Goal: Check status: Check status

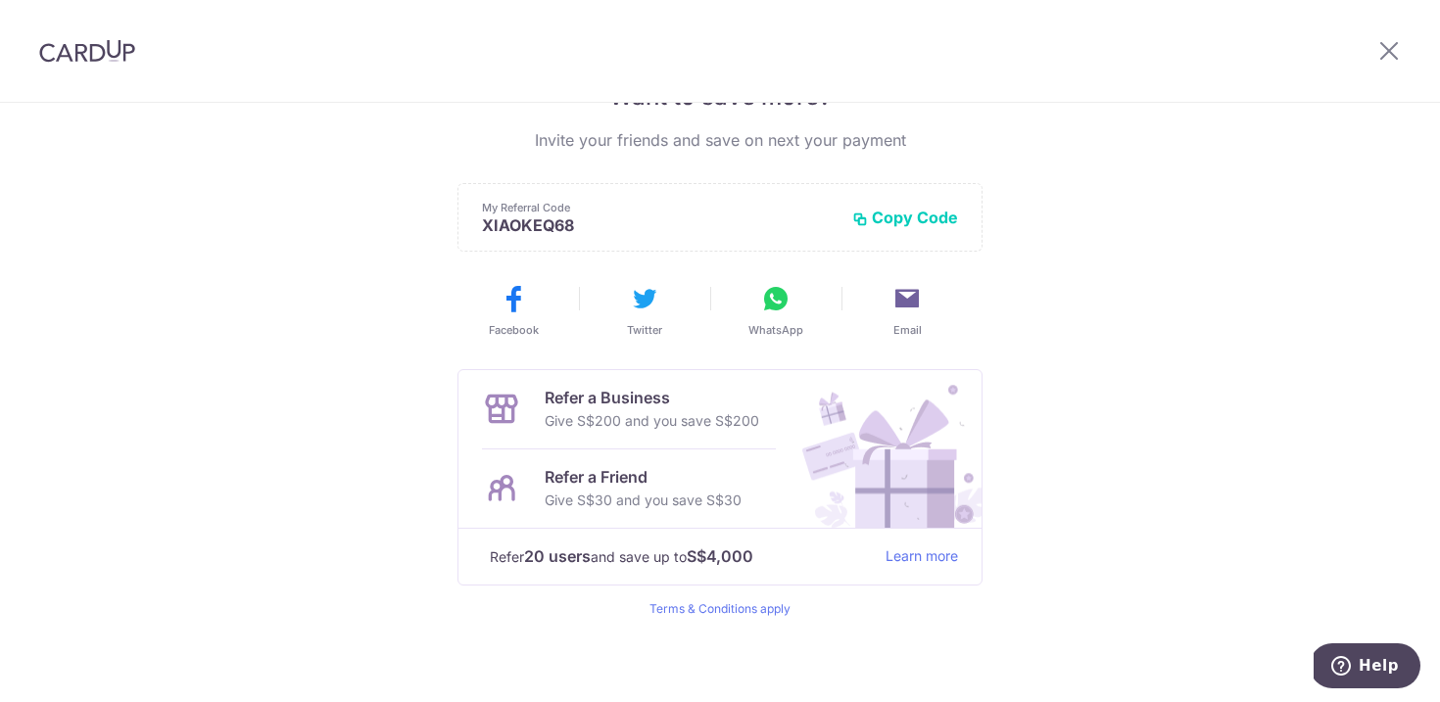
scroll to position [27, 0]
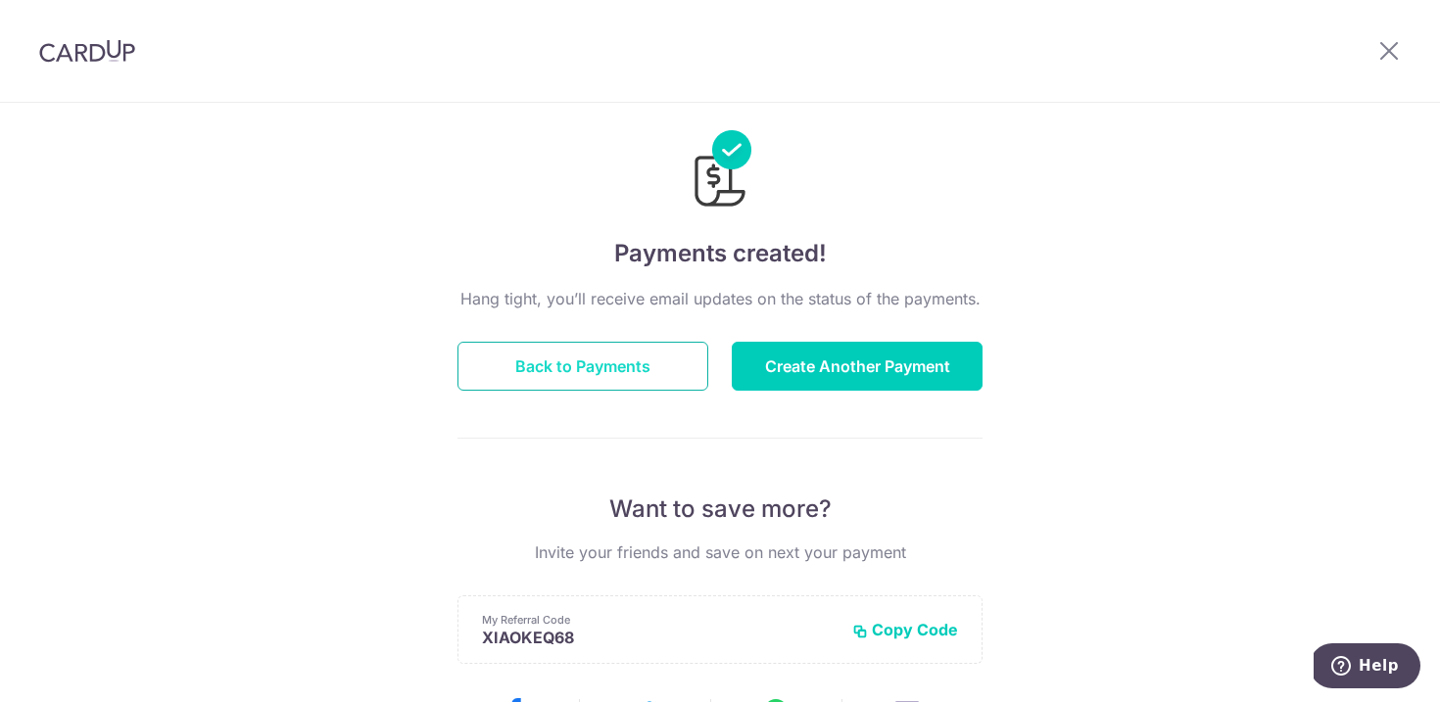
click at [635, 377] on button "Back to Payments" at bounding box center [582, 366] width 251 height 49
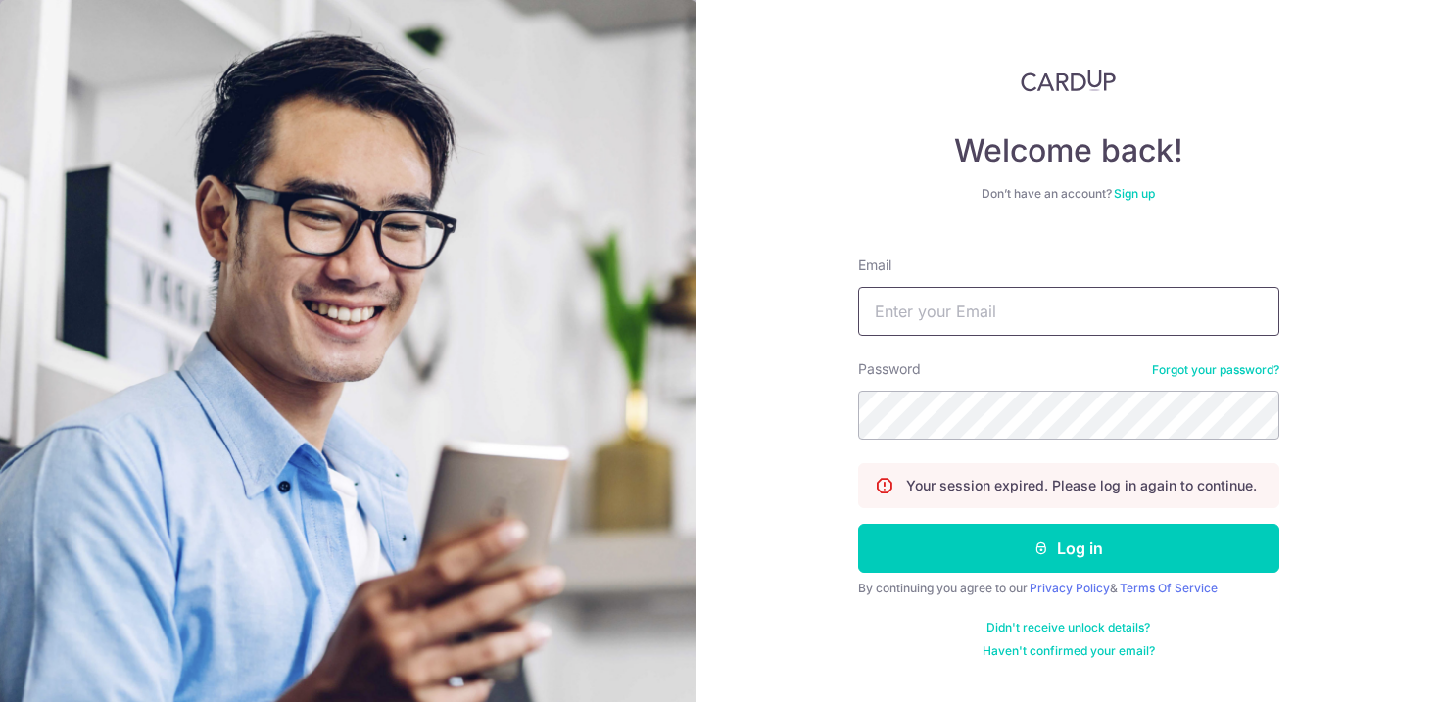
click at [940, 315] on input "Email" at bounding box center [1068, 311] width 421 height 49
type input "[EMAIL_ADDRESS][DOMAIN_NAME]"
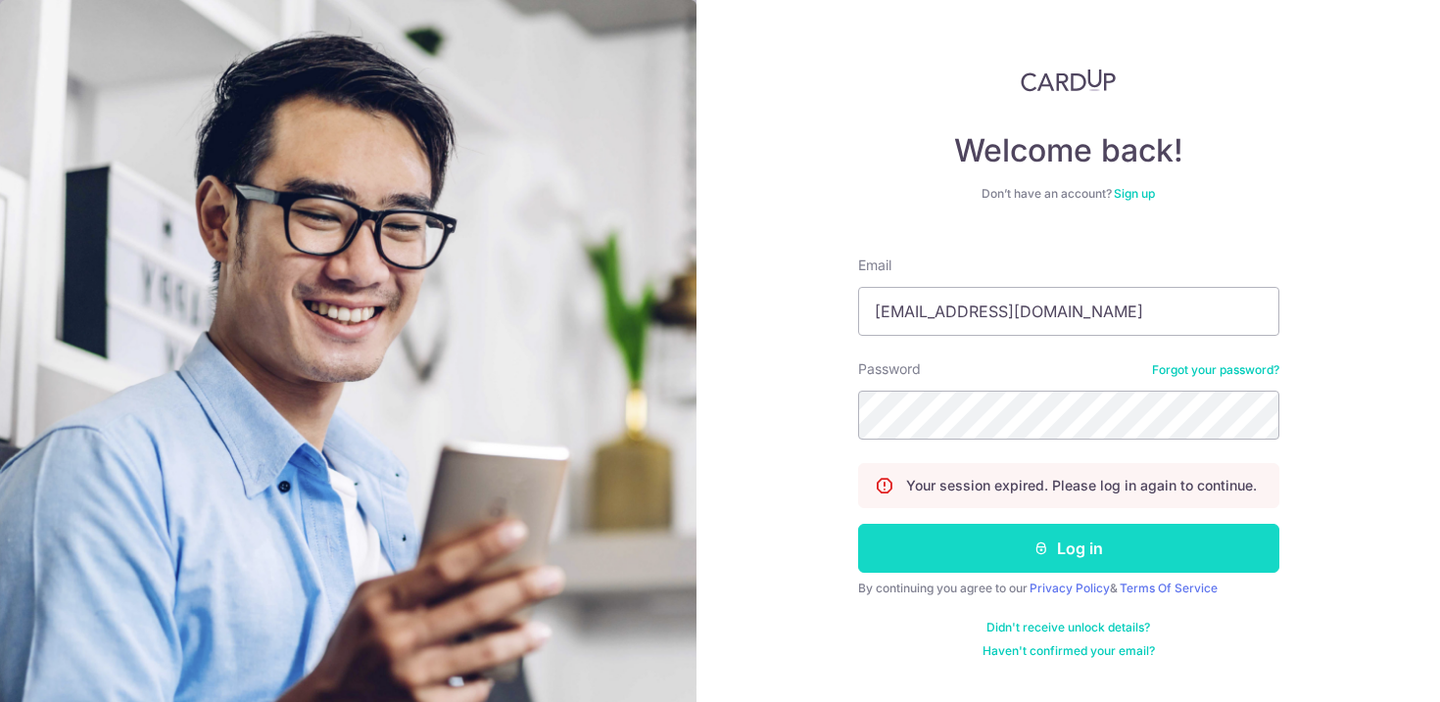
click at [1169, 550] on button "Log in" at bounding box center [1068, 548] width 421 height 49
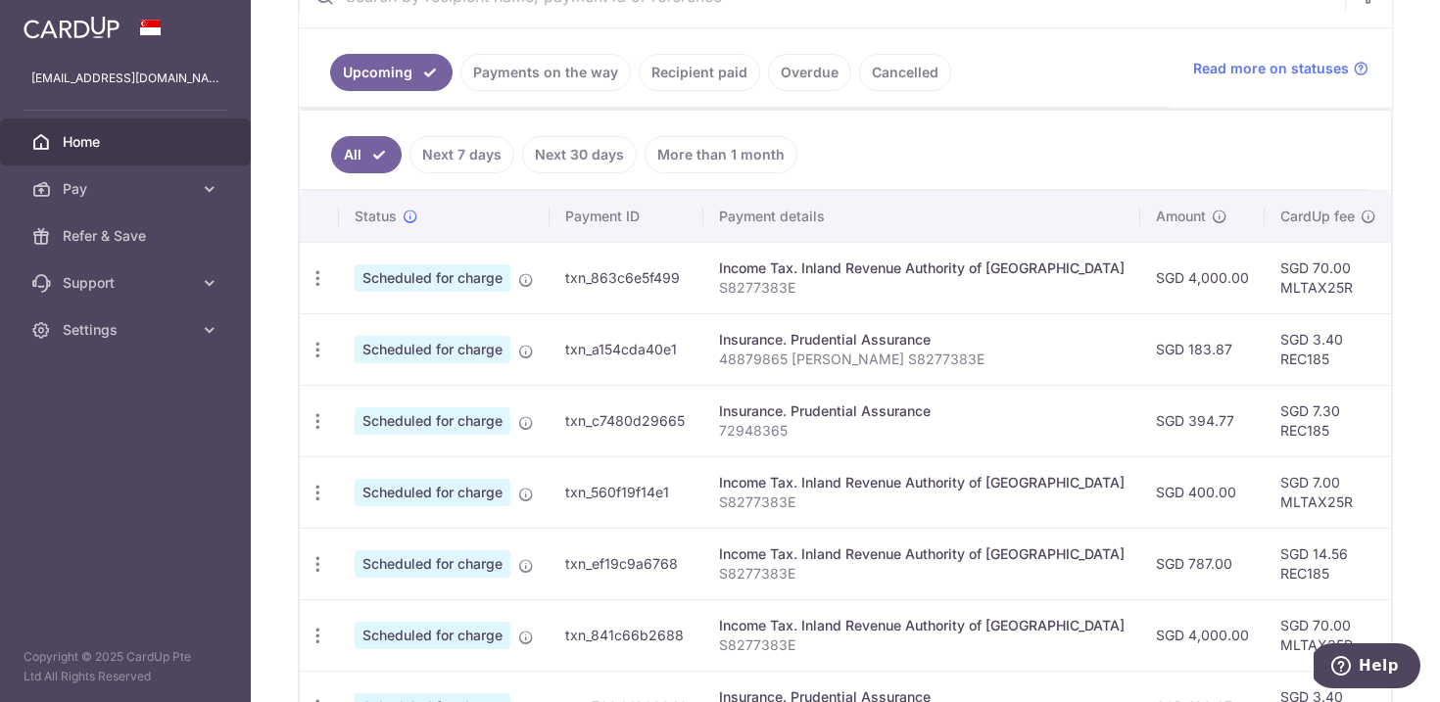
scroll to position [415, 0]
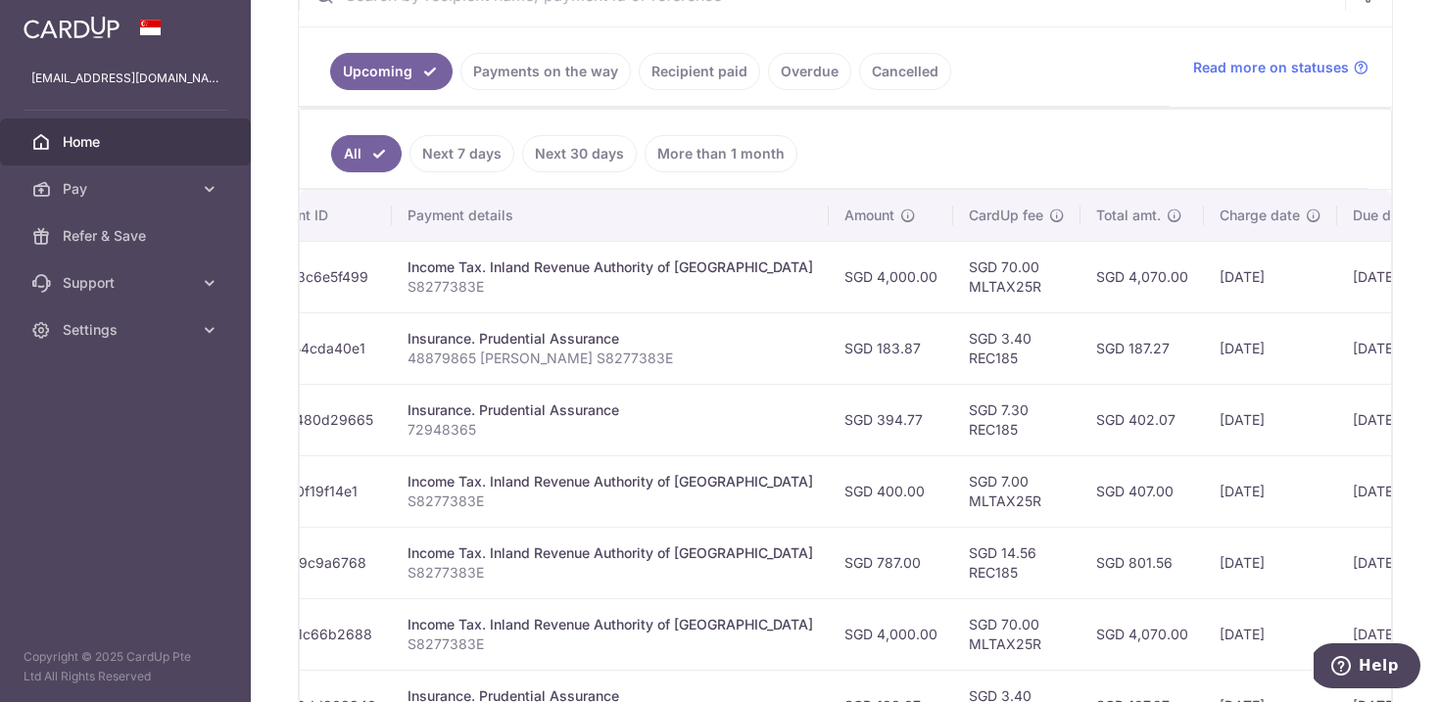
drag, startPoint x: 1156, startPoint y: 351, endPoint x: 1413, endPoint y: 353, distance: 257.6
click at [1413, 353] on div "× Pause Schedule Pause all future payments in this series Pause just this one p…" at bounding box center [845, 351] width 1189 height 702
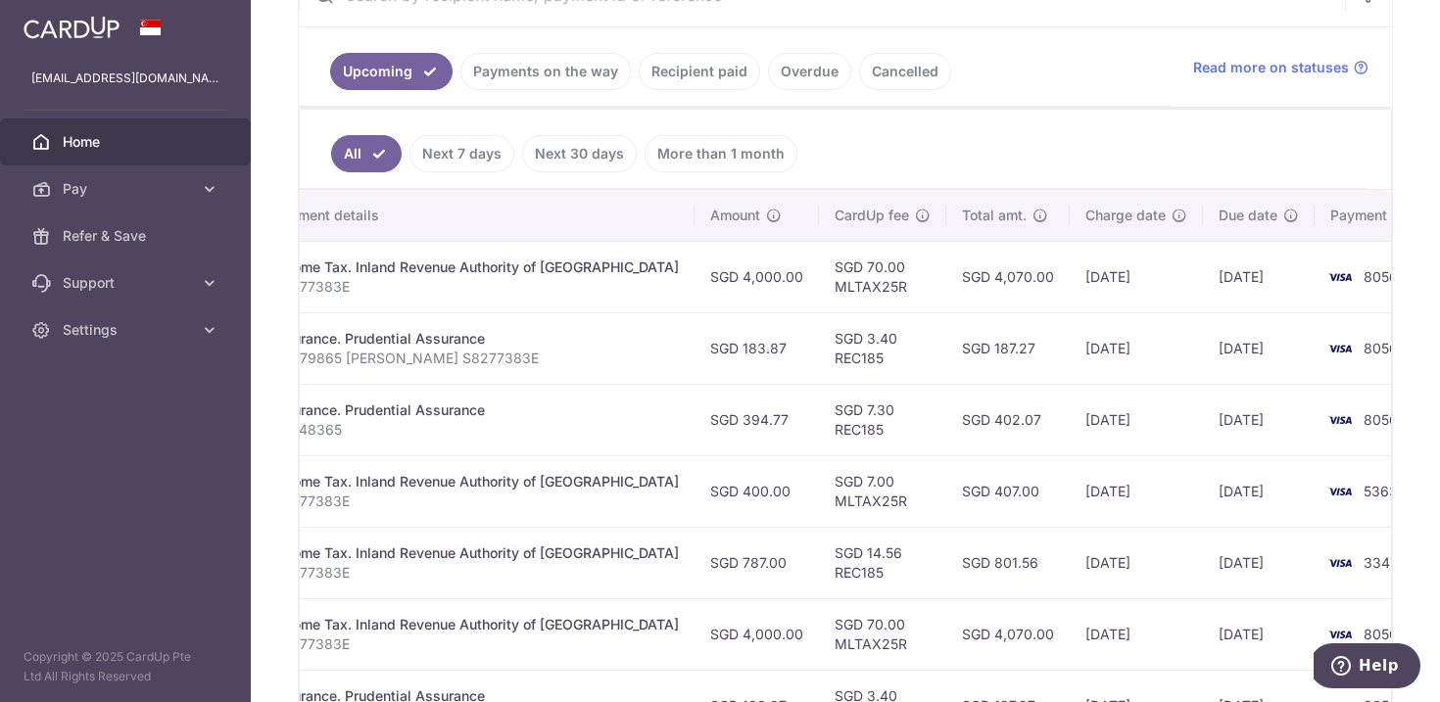
click at [1203, 352] on td "20/10/2025" at bounding box center [1259, 348] width 112 height 72
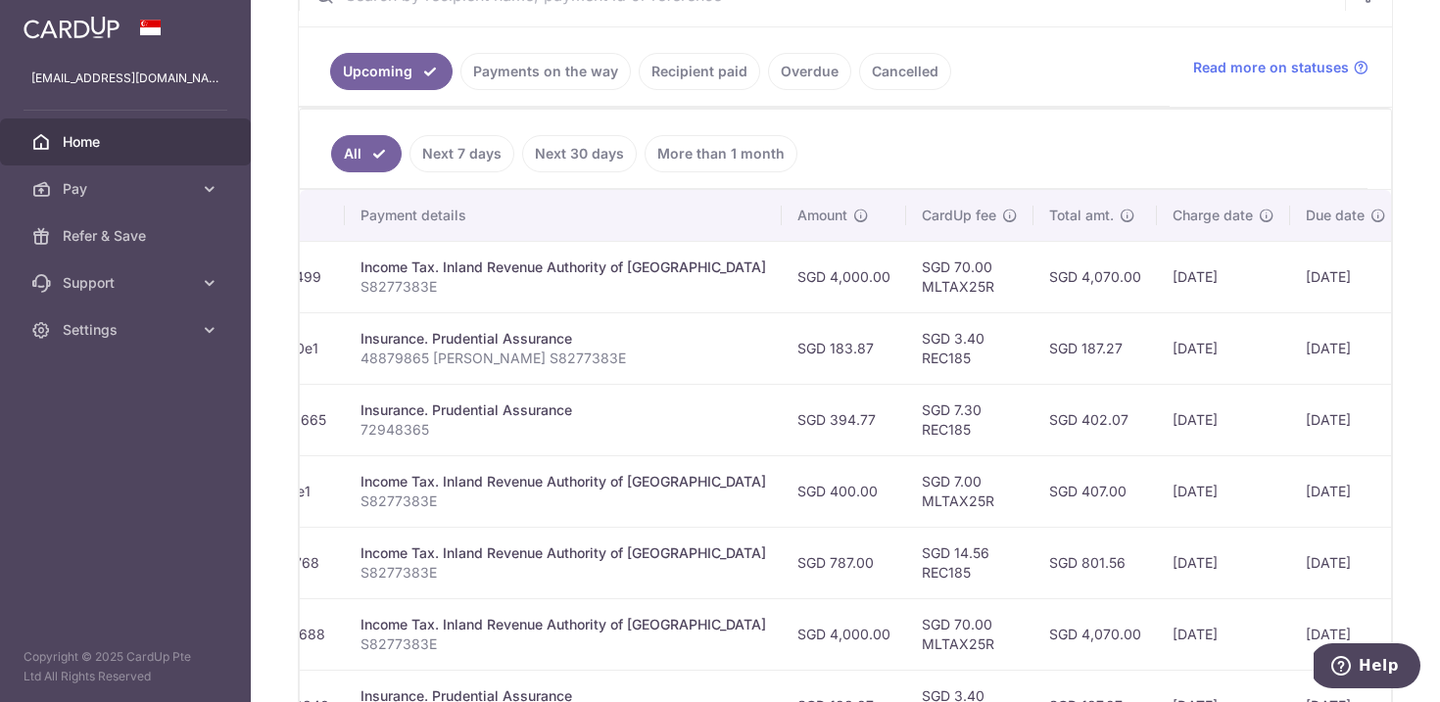
scroll to position [0, 194]
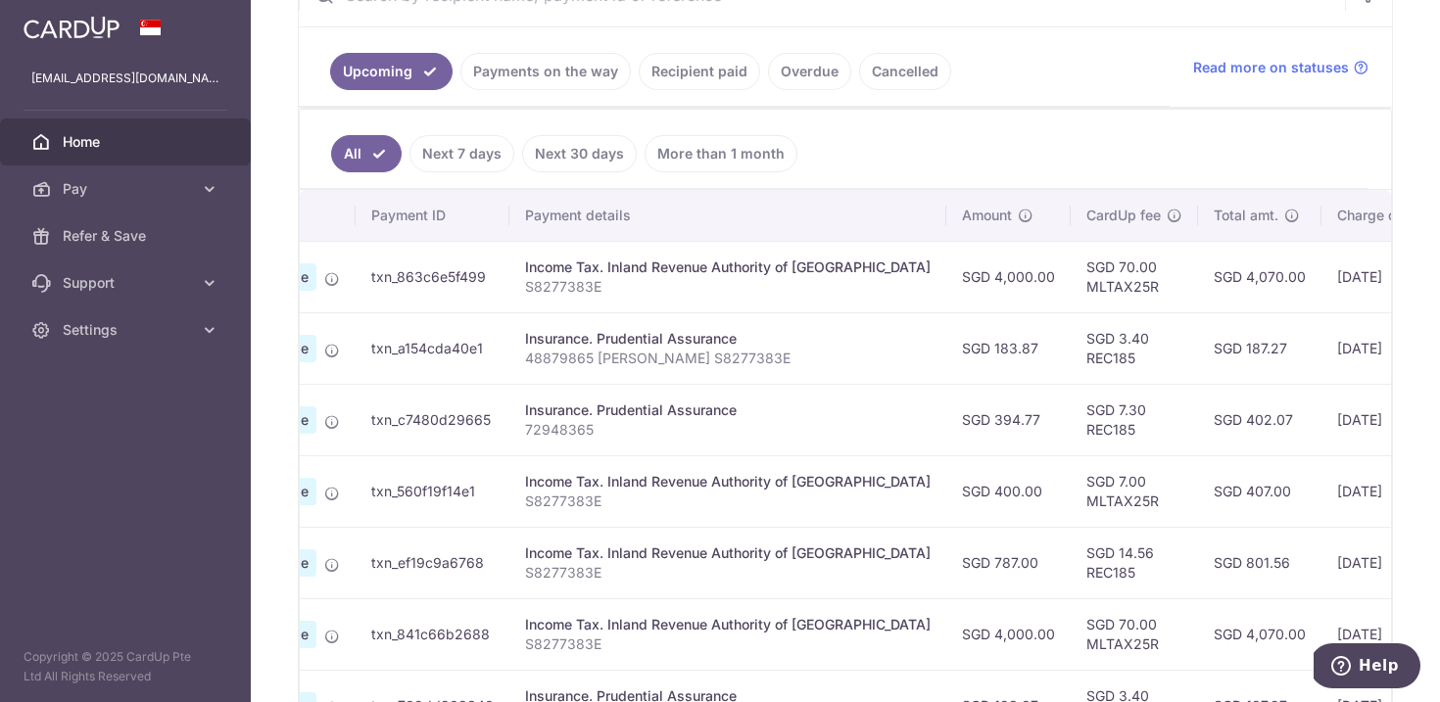
drag, startPoint x: 1189, startPoint y: 349, endPoint x: 298, endPoint y: 357, distance: 891.4
click at [298, 357] on div "Upcoming Payments on the way Recipient paid Overdue Cancelled Read more on stat…" at bounding box center [845, 485] width 1095 height 1044
click at [540, 377] on td "Insurance. Prudential Assurance 48879865 QIAO XIAOKE S8277383E" at bounding box center [727, 348] width 437 height 72
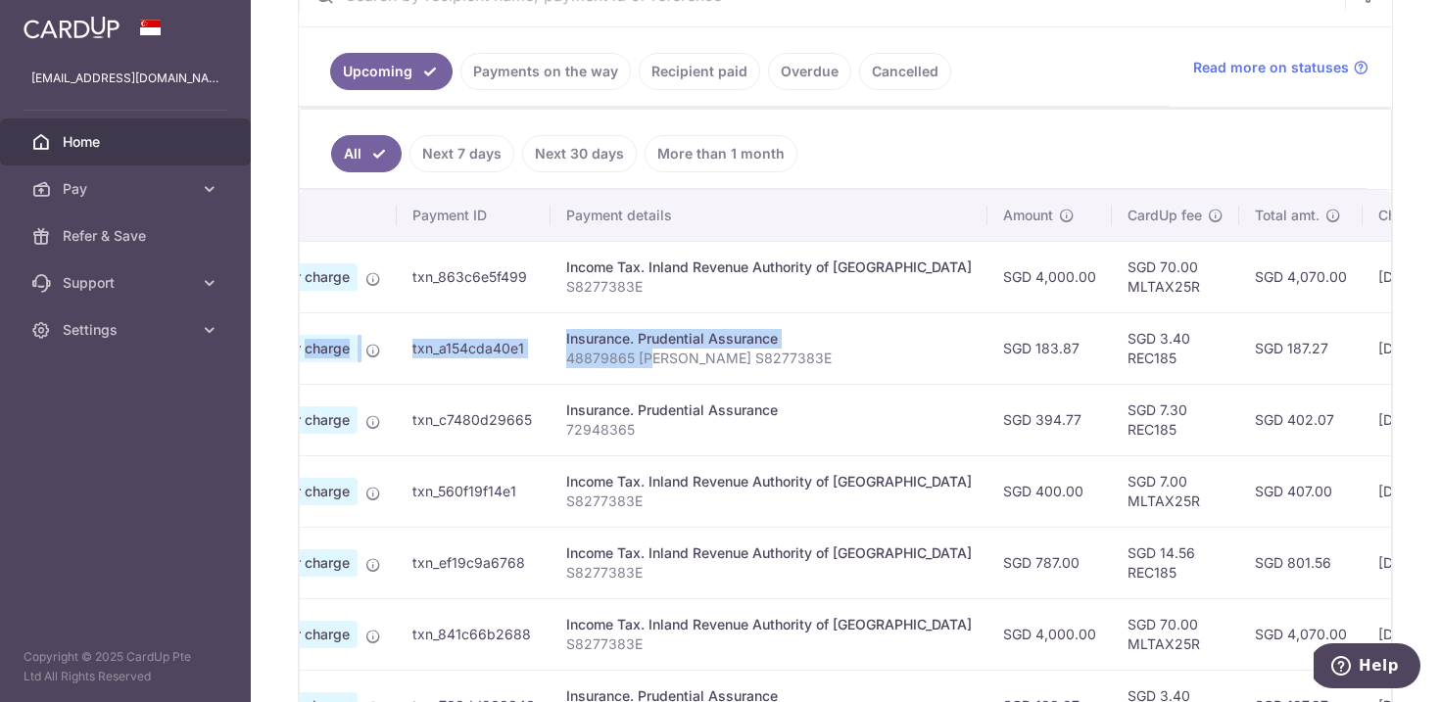
drag, startPoint x: 579, startPoint y: 360, endPoint x: 298, endPoint y: 349, distance: 281.4
click at [298, 349] on div "Upcoming Payments on the way Recipient paid Overdue Cancelled Read more on stat…" at bounding box center [845, 485] width 1095 height 1044
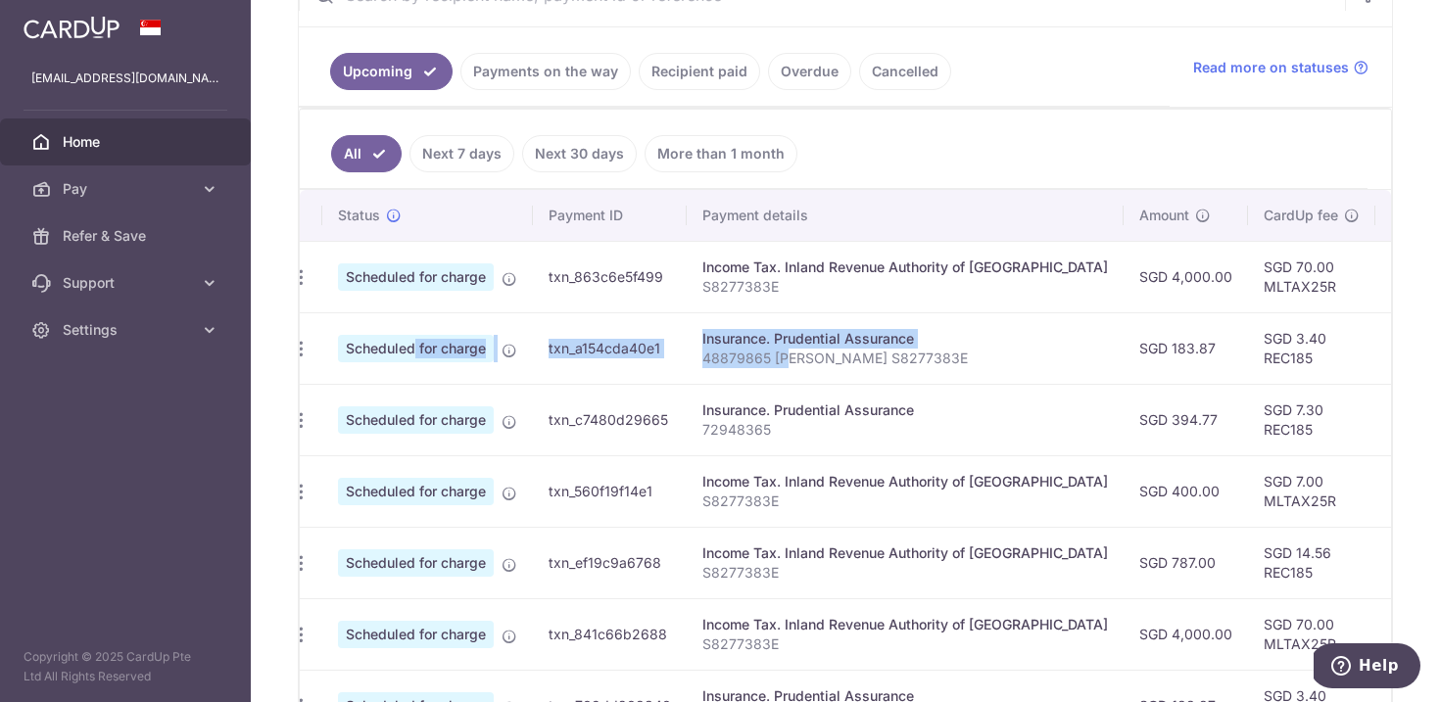
scroll to position [0, 0]
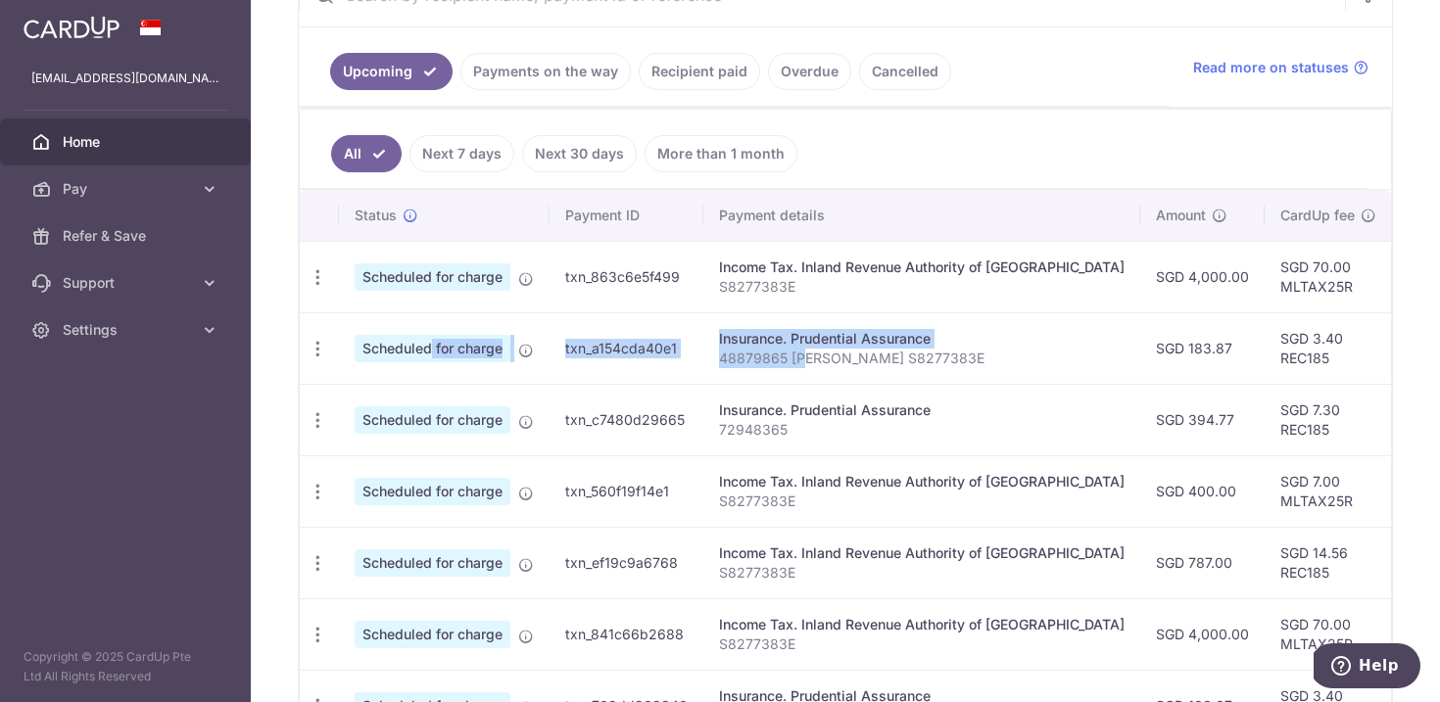
click at [646, 359] on td "txn_a154cda40e1" at bounding box center [627, 348] width 154 height 72
